Goal: Navigation & Orientation: Find specific page/section

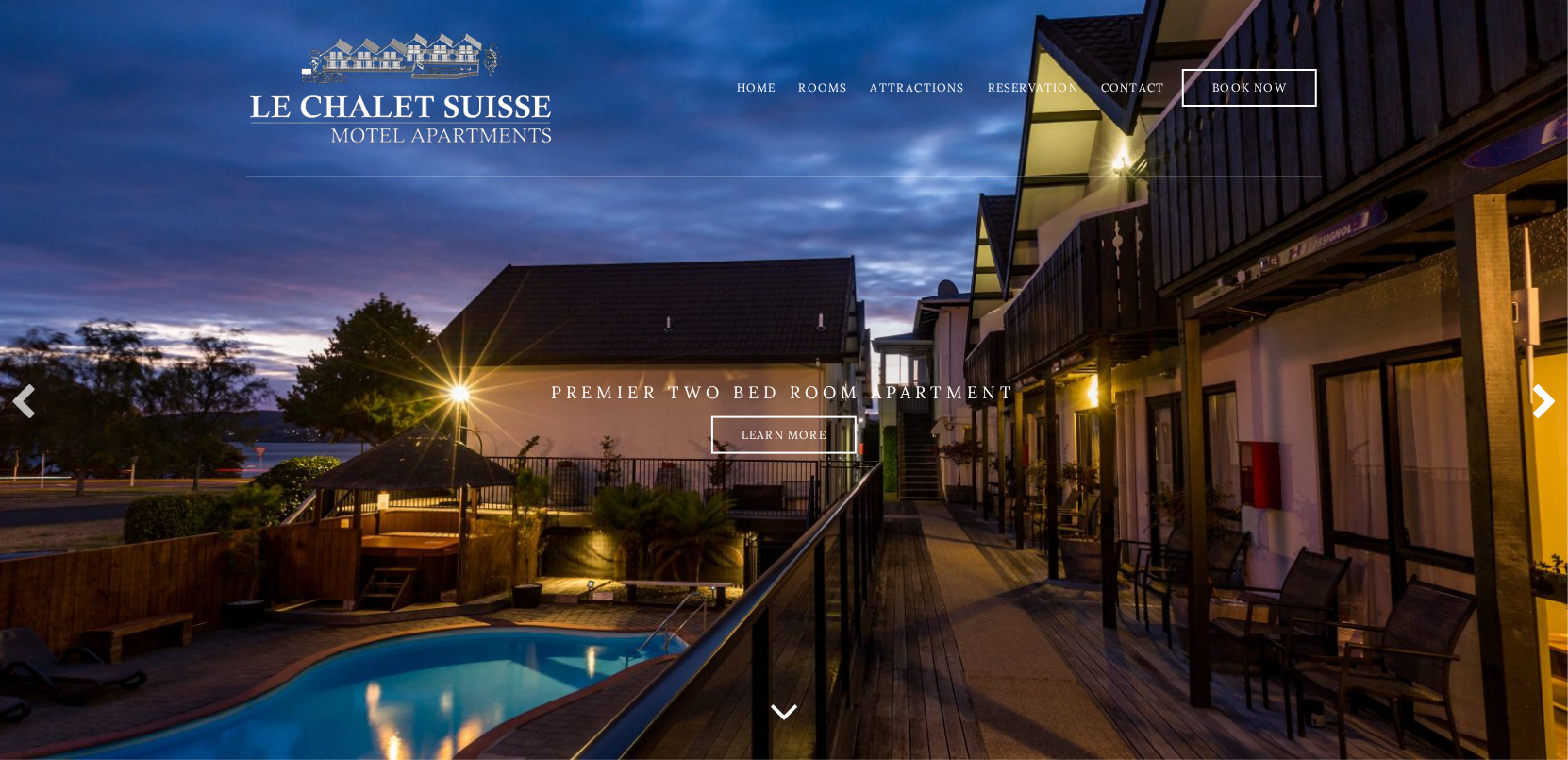
click at [1553, 405] on link at bounding box center [1540, 403] width 38 height 38
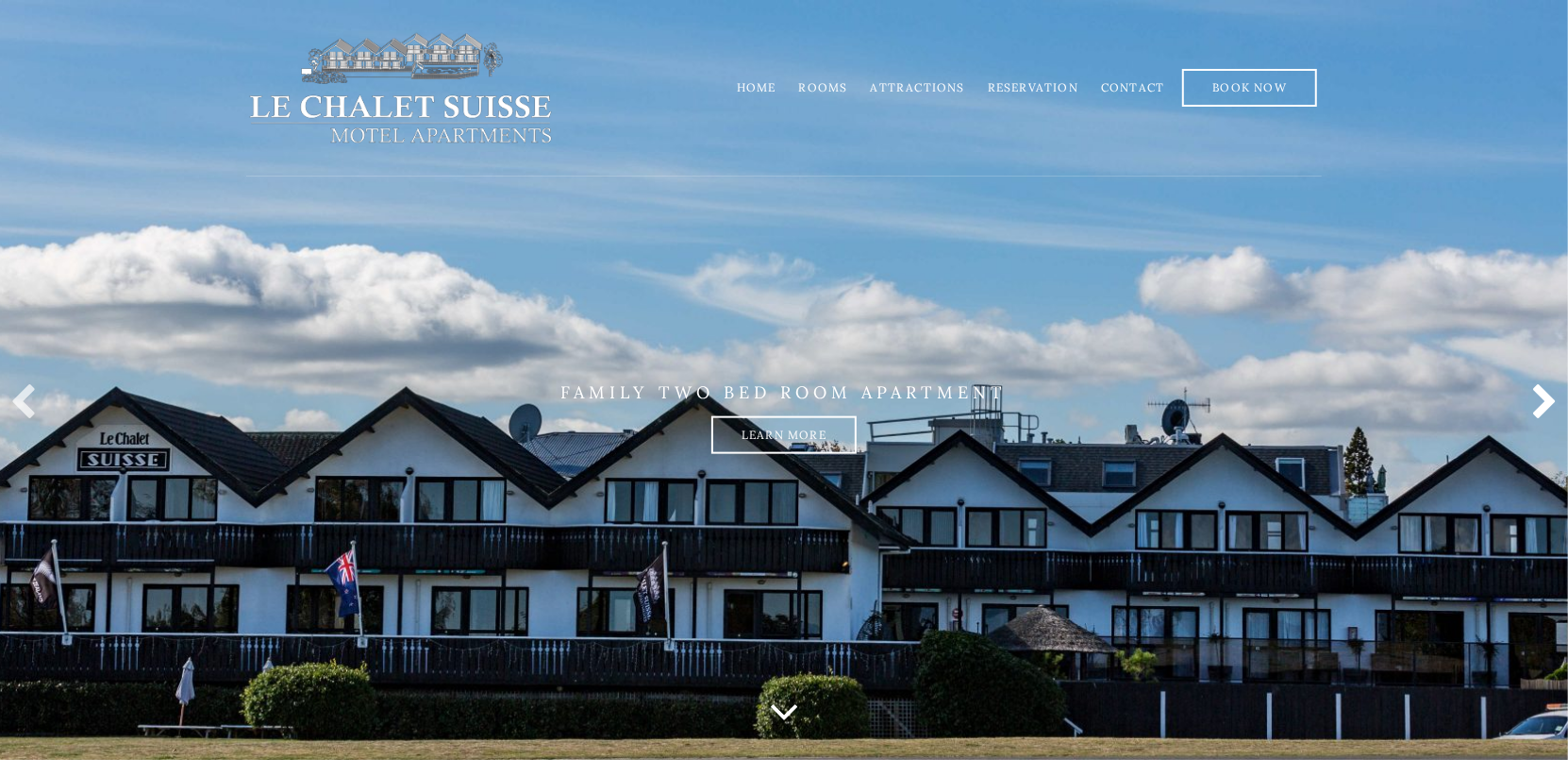
click at [1540, 406] on link at bounding box center [1540, 403] width 38 height 38
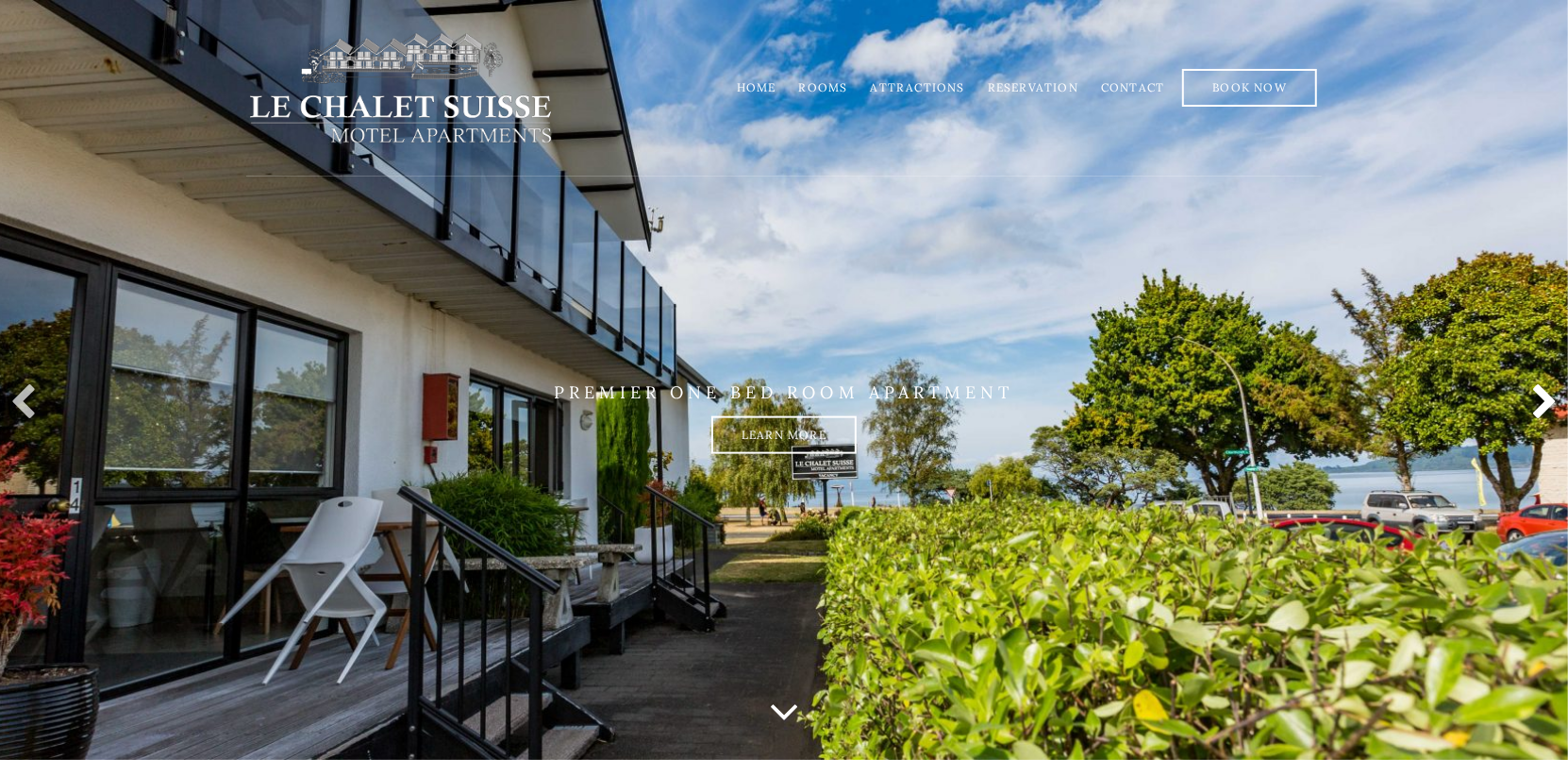
click at [1540, 406] on link at bounding box center [1540, 403] width 38 height 38
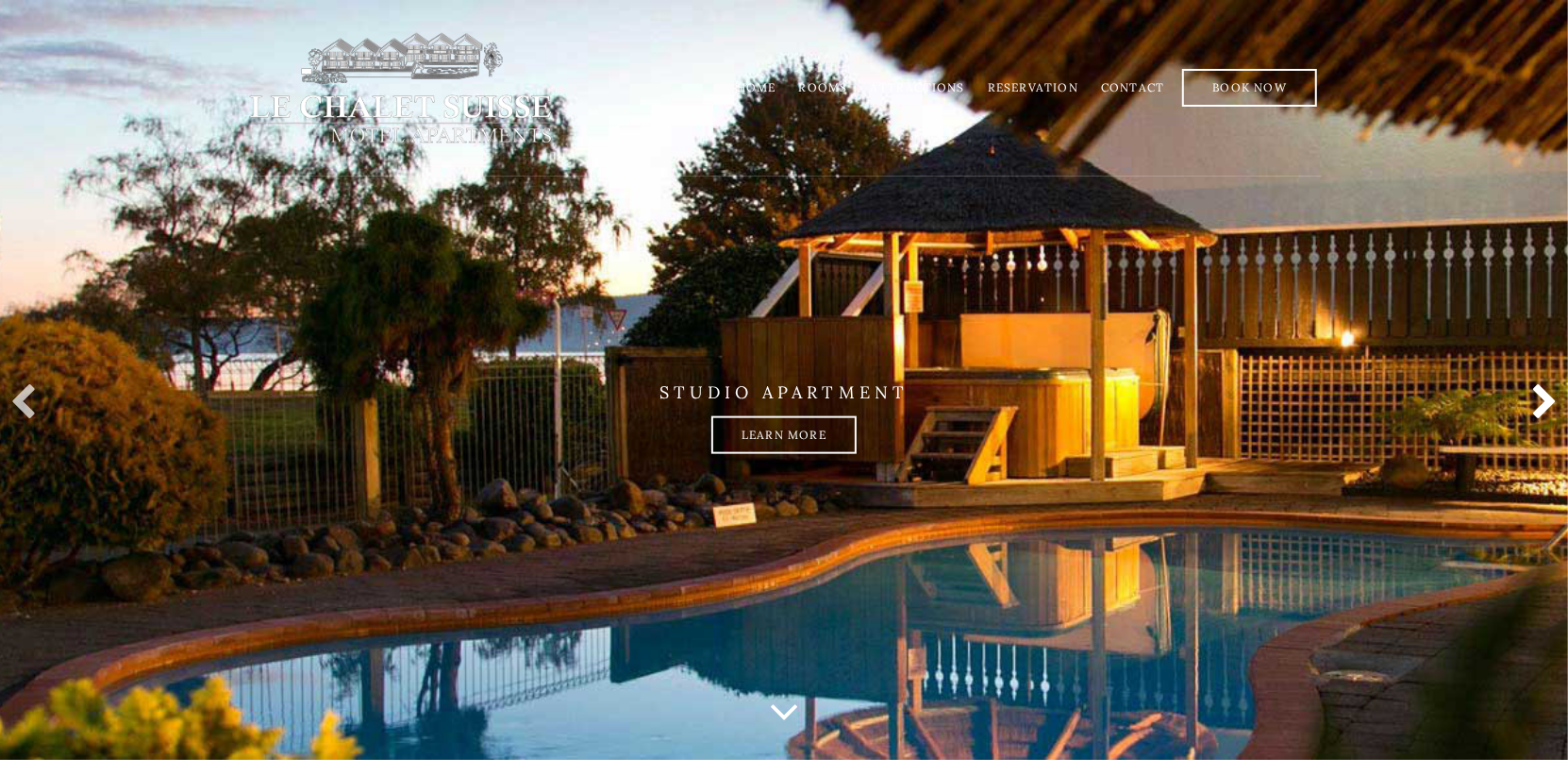
click at [1540, 406] on link at bounding box center [1540, 403] width 38 height 38
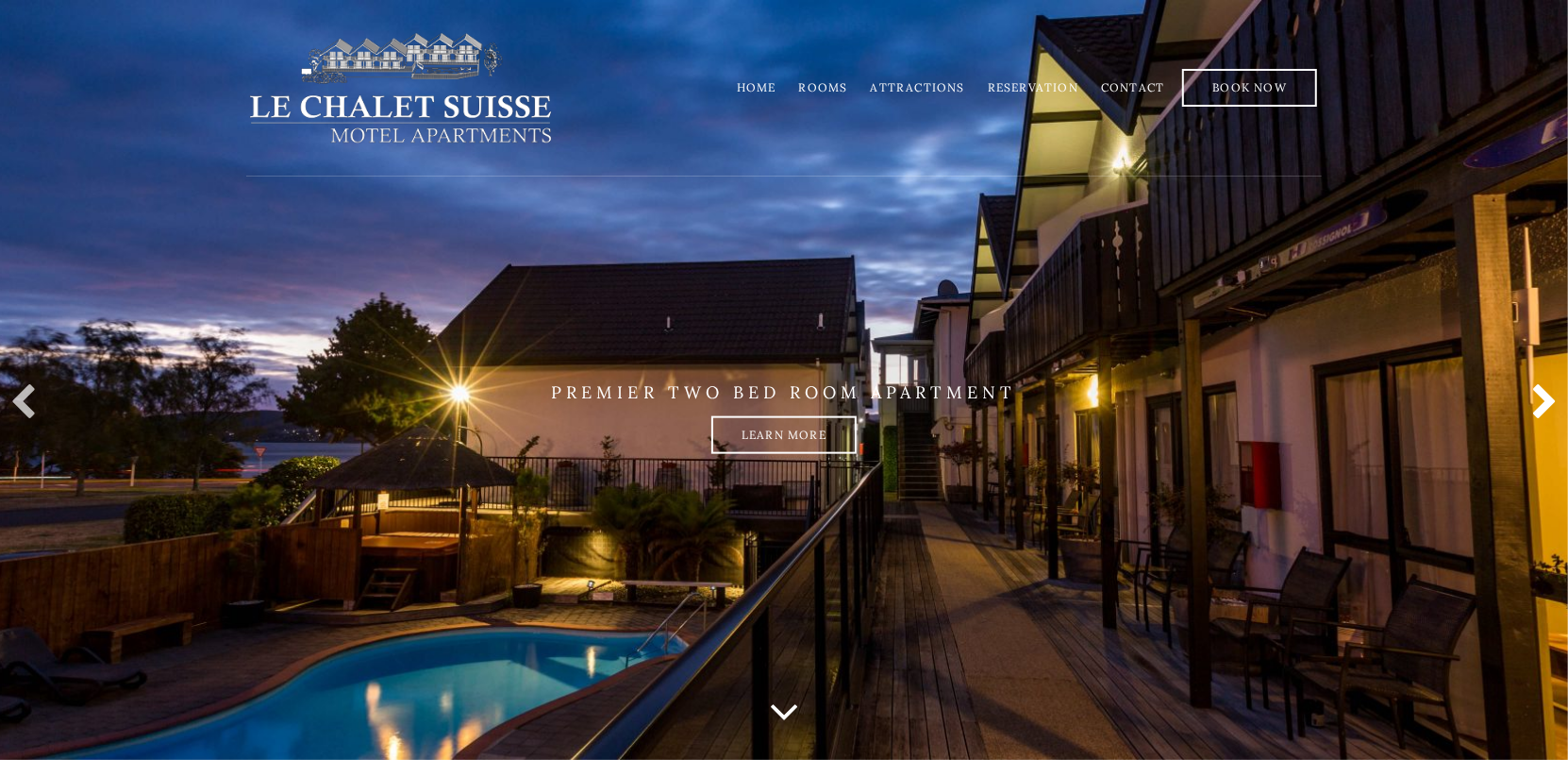
click at [1540, 406] on link at bounding box center [1540, 403] width 38 height 38
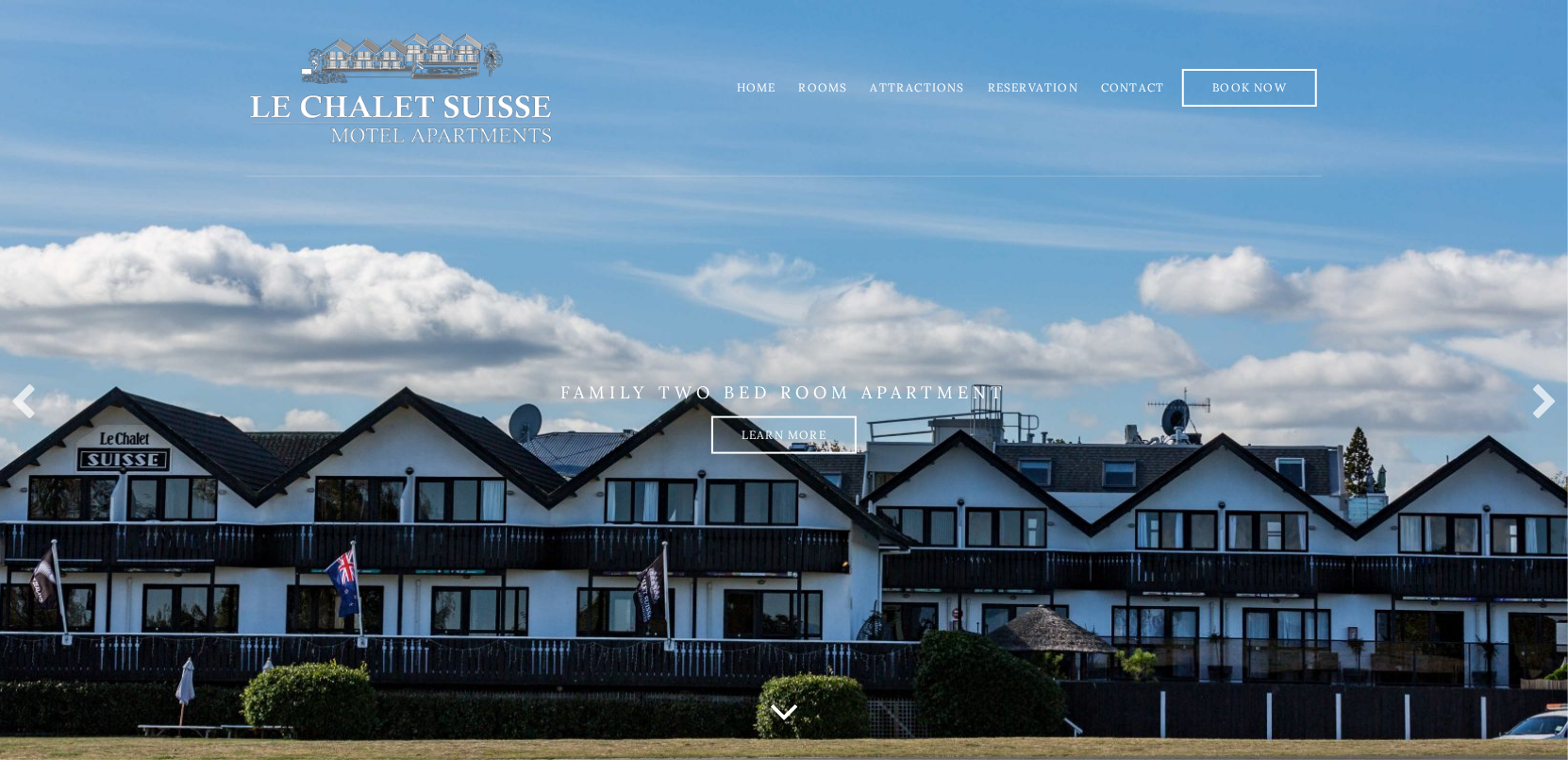
click at [835, 89] on link "Rooms" at bounding box center [824, 87] width 49 height 14
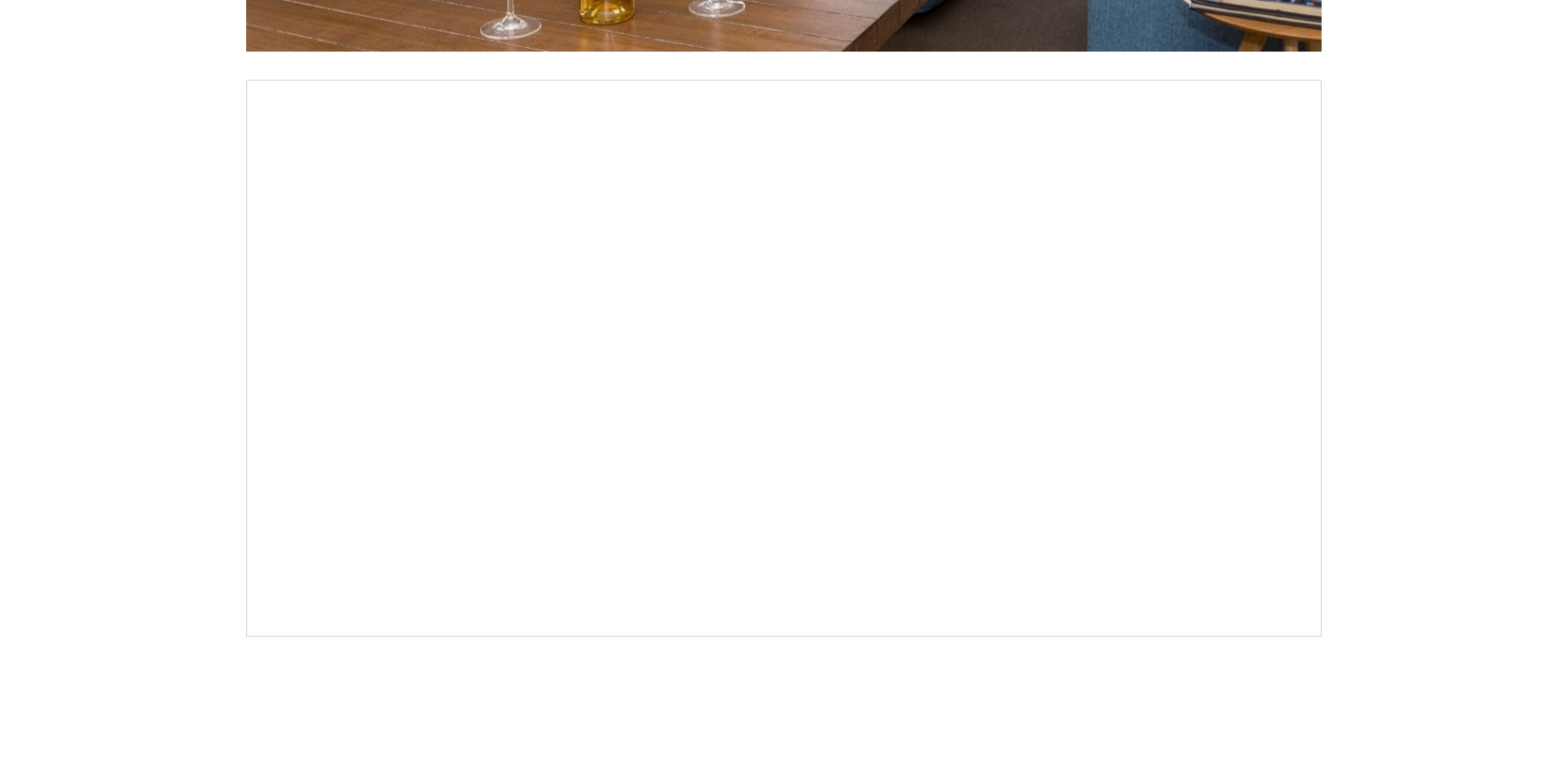
scroll to position [2172, 0]
